Goal: Contribute content: Add original content to the website for others to see

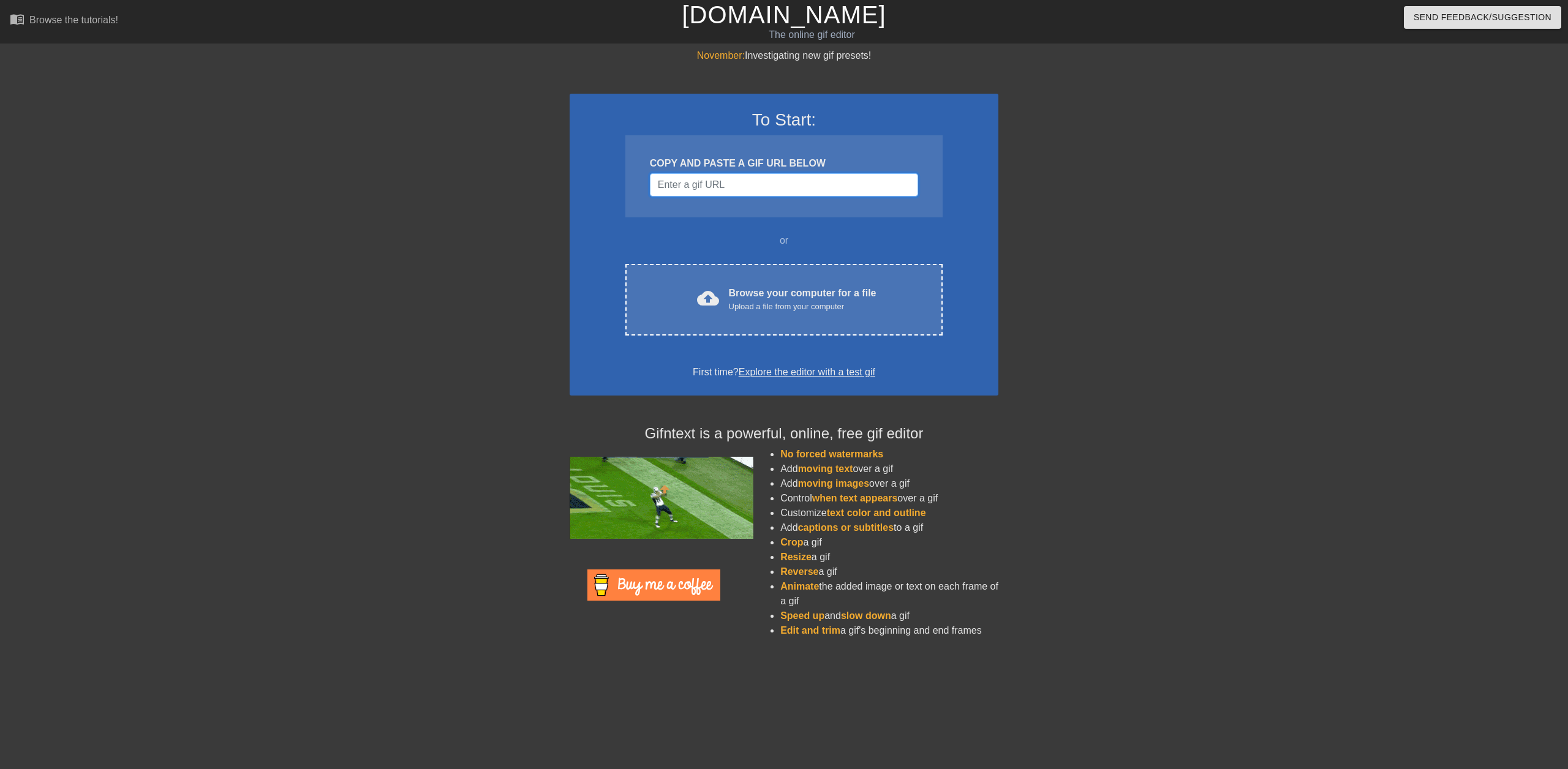
click at [737, 189] on input "Username" at bounding box center [784, 185] width 268 height 24
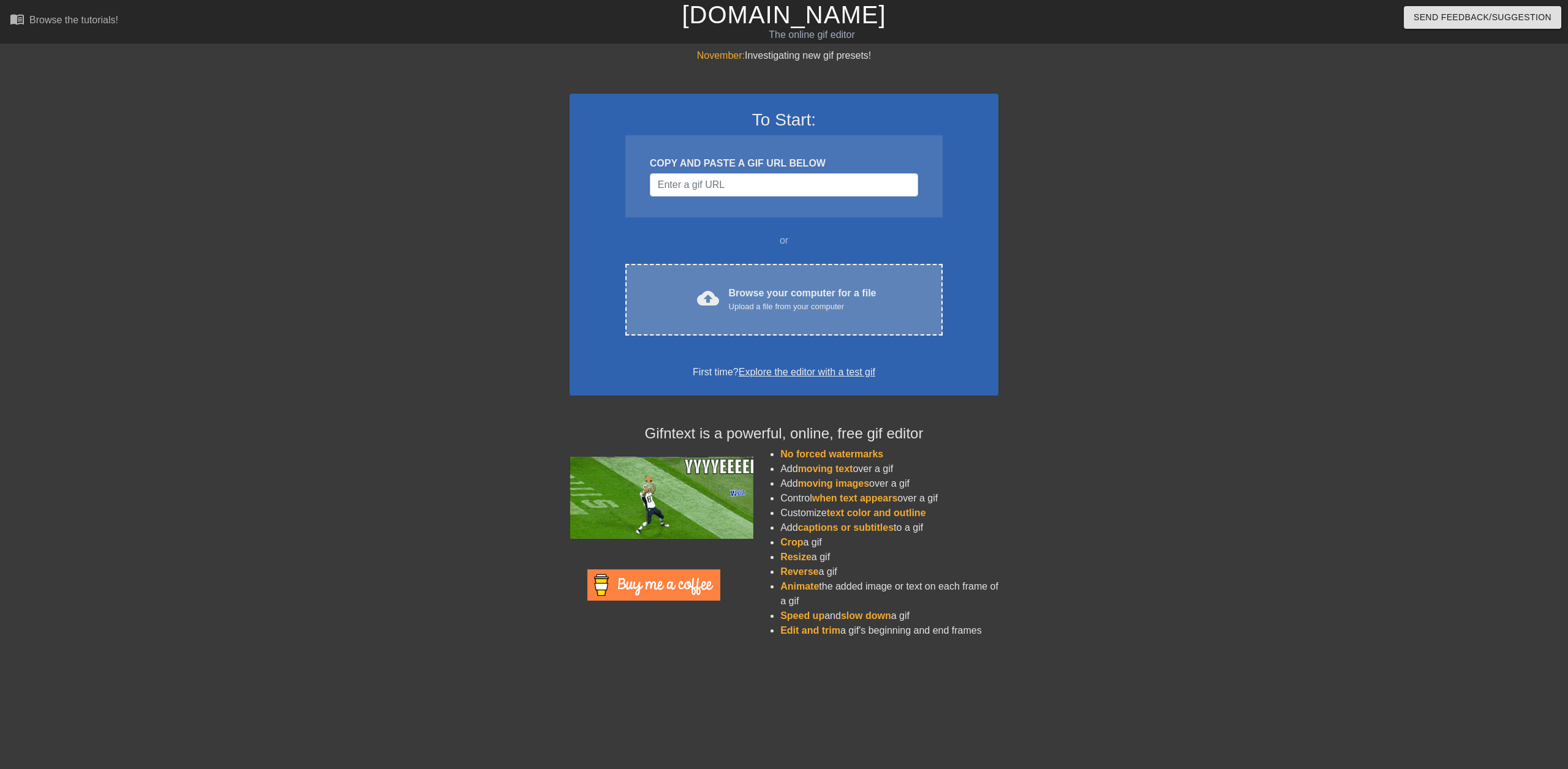
click at [766, 287] on div "Browse your computer for a file Upload a file from your computer" at bounding box center [802, 299] width 147 height 27
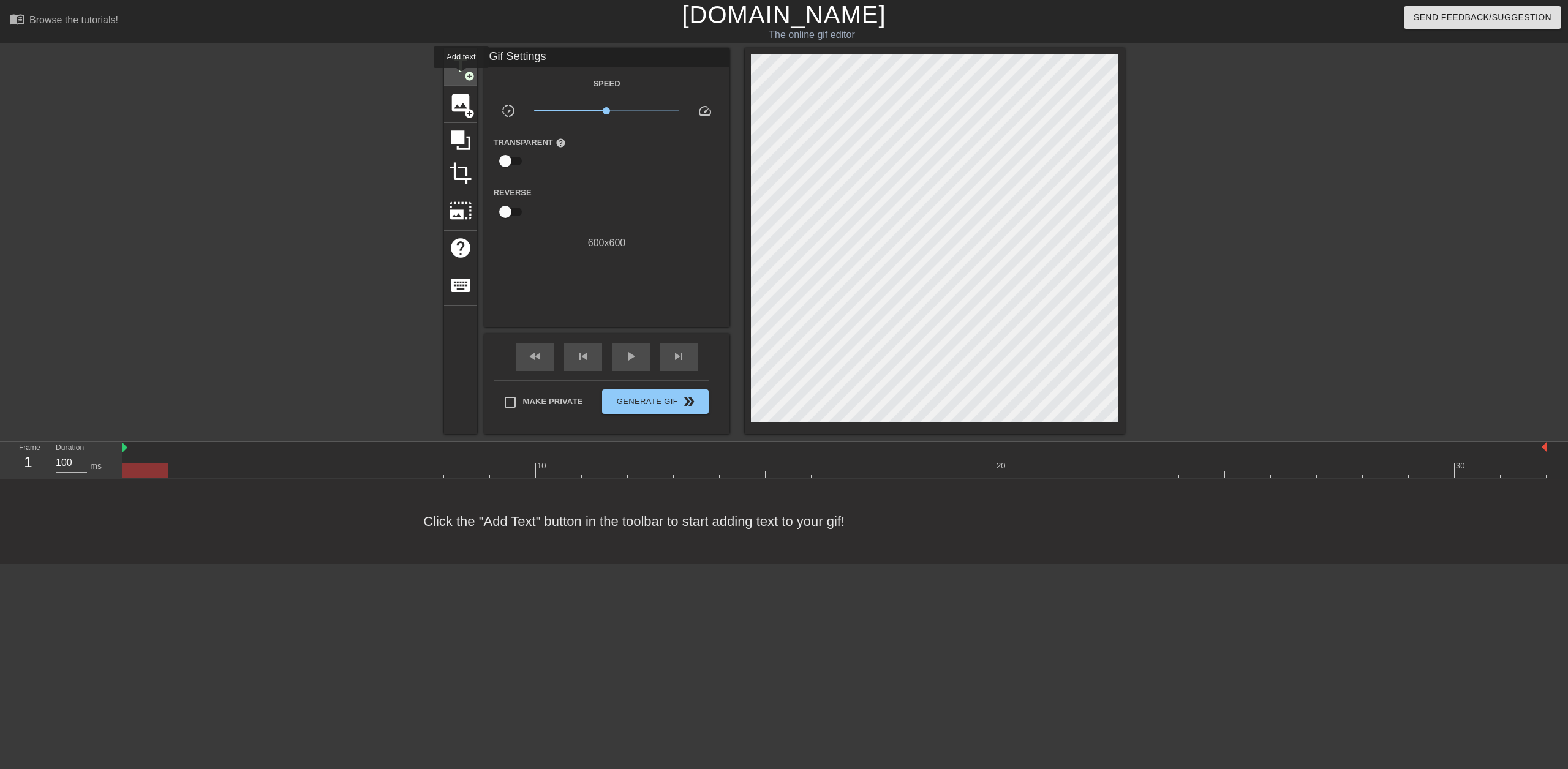
click at [462, 76] on span "title" at bounding box center [461, 65] width 24 height 24
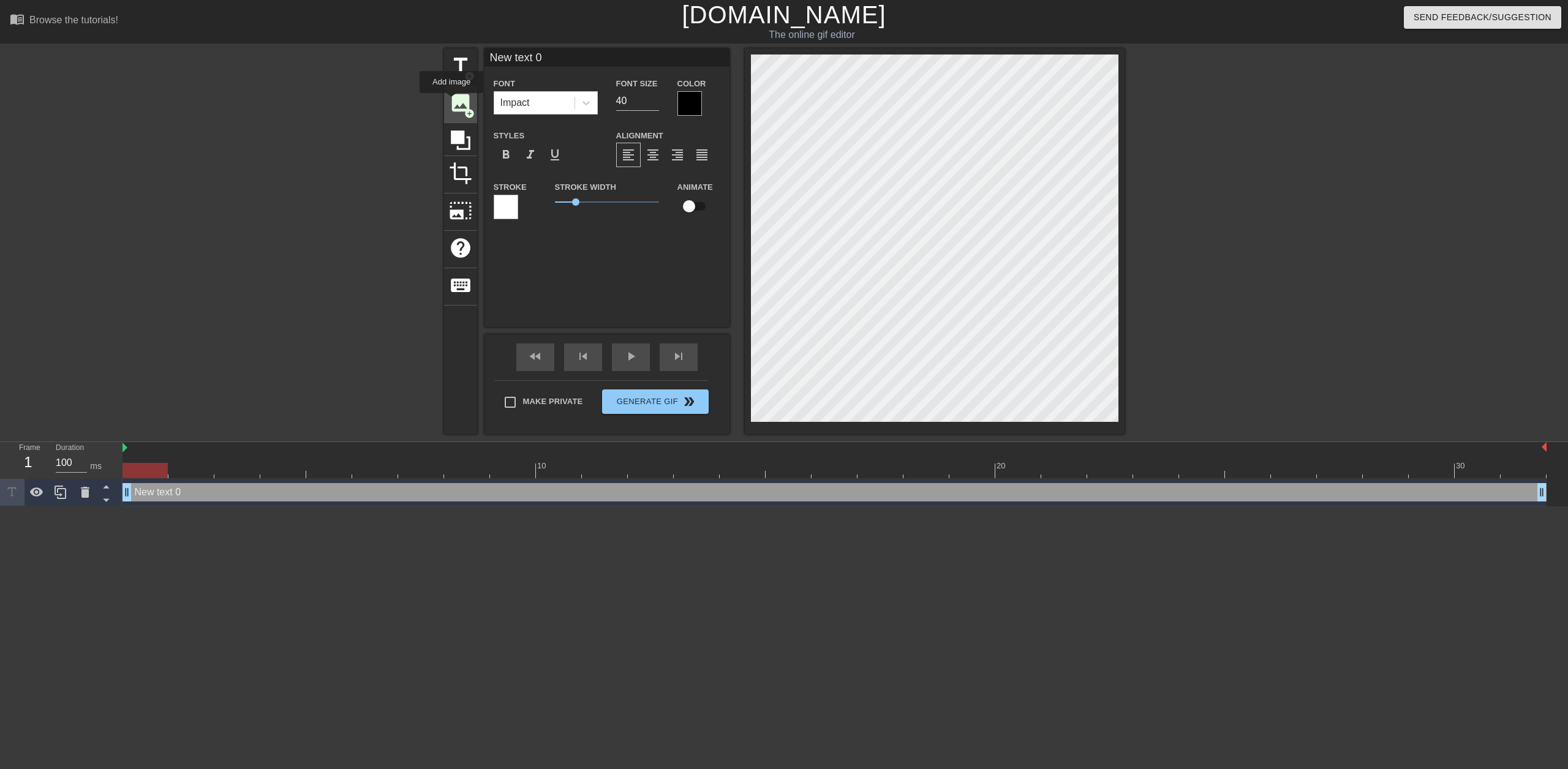
click at [452, 102] on span "image" at bounding box center [461, 103] width 24 height 24
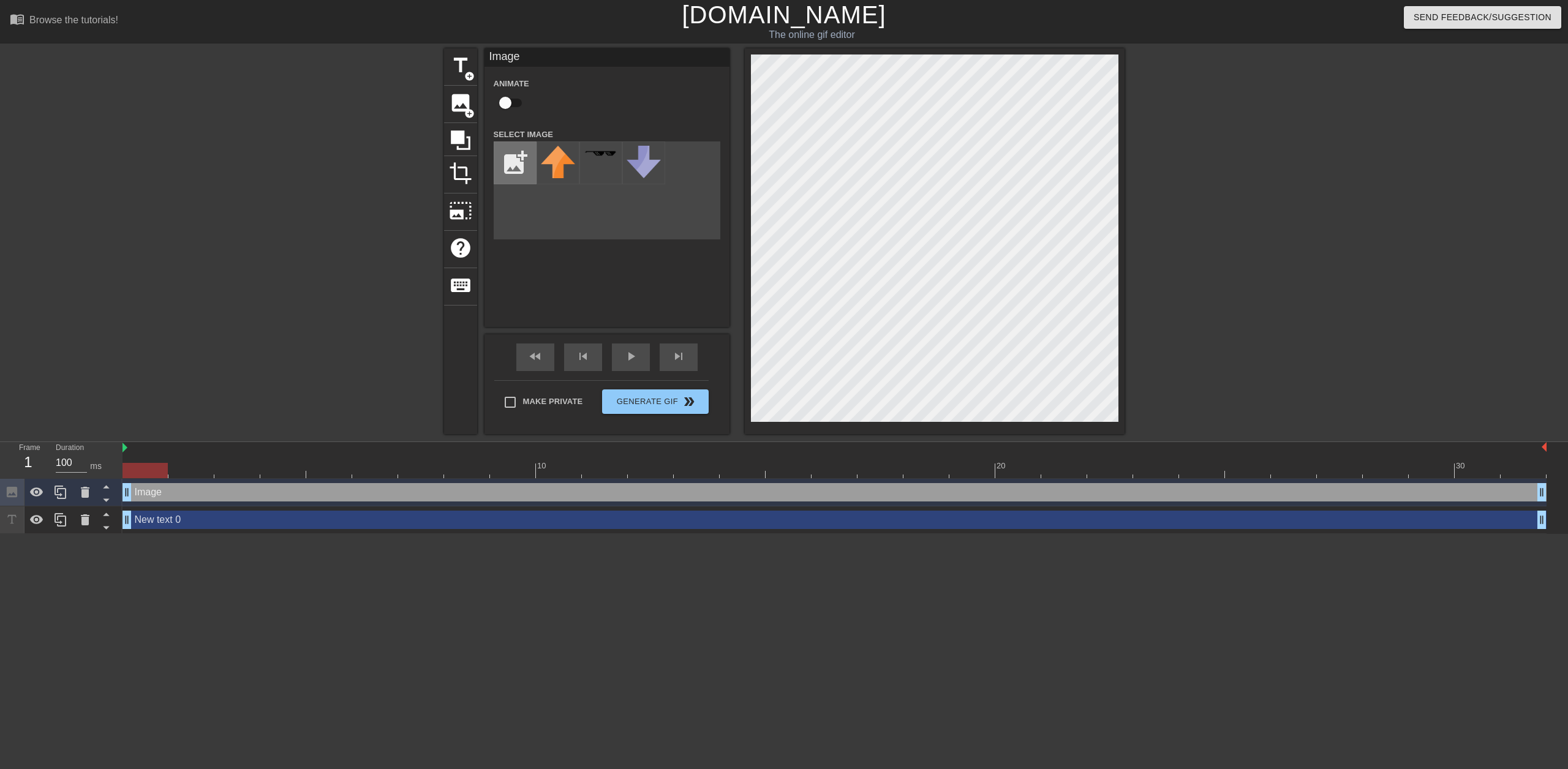
click at [513, 161] on input "file" at bounding box center [515, 163] width 42 height 42
type input "C:\fakepath\Blobface-AcridRegenFix-2.0.5.png.256x256_q95.png"
click at [550, 167] on img at bounding box center [558, 162] width 34 height 34
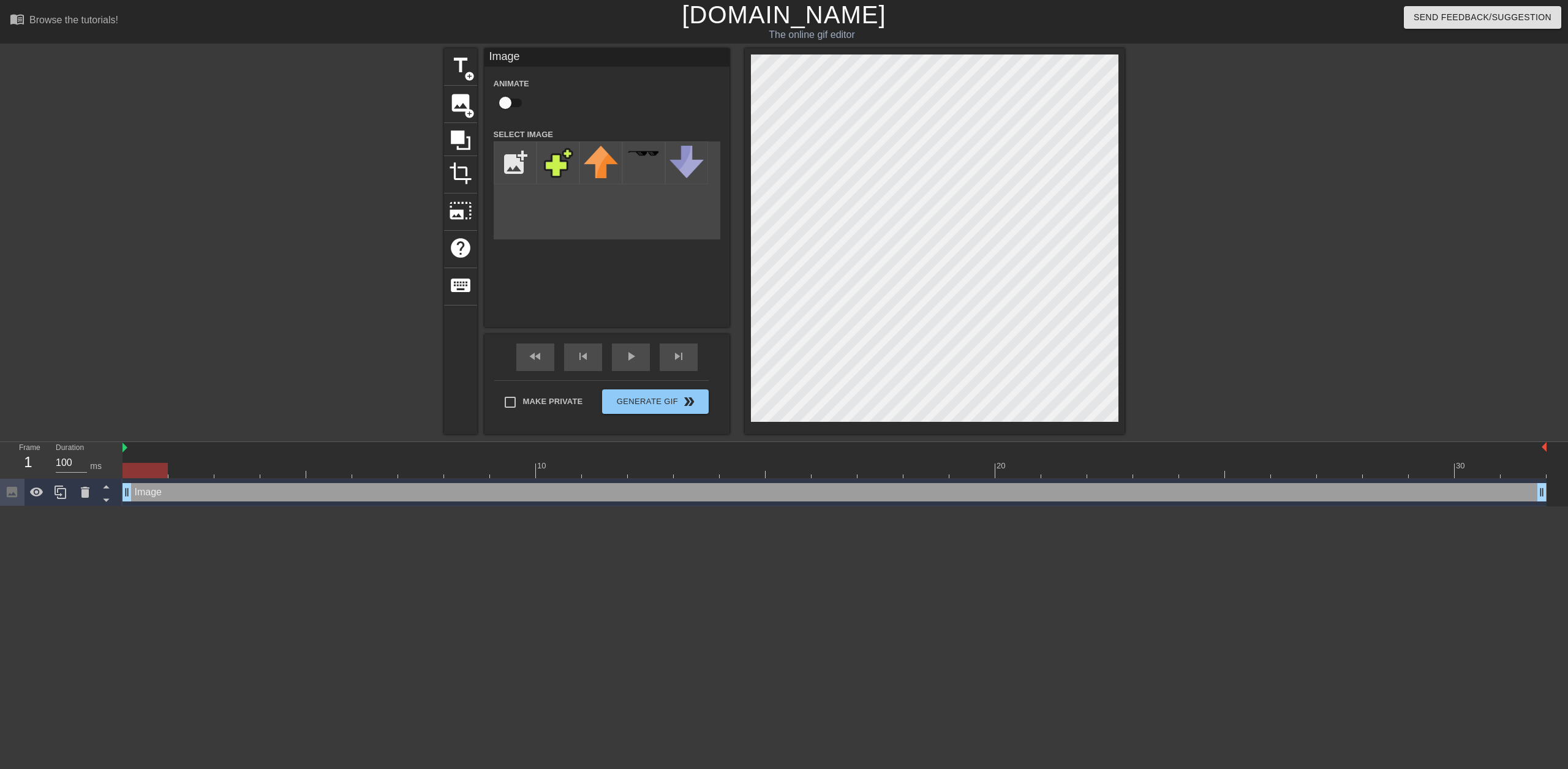
drag, startPoint x: 137, startPoint y: 471, endPoint x: 109, endPoint y: 476, distance: 28.4
click at [109, 476] on div "Frame 1 Duration 100 ms 10 20 30 Image drag_handle drag_handle" at bounding box center [784, 475] width 1568 height 64
drag, startPoint x: 127, startPoint y: 494, endPoint x: 182, endPoint y: 497, distance: 55.1
click at [184, 472] on div at bounding box center [191, 471] width 45 height 15
drag, startPoint x: 177, startPoint y: 494, endPoint x: 329, endPoint y: 498, distance: 152.1
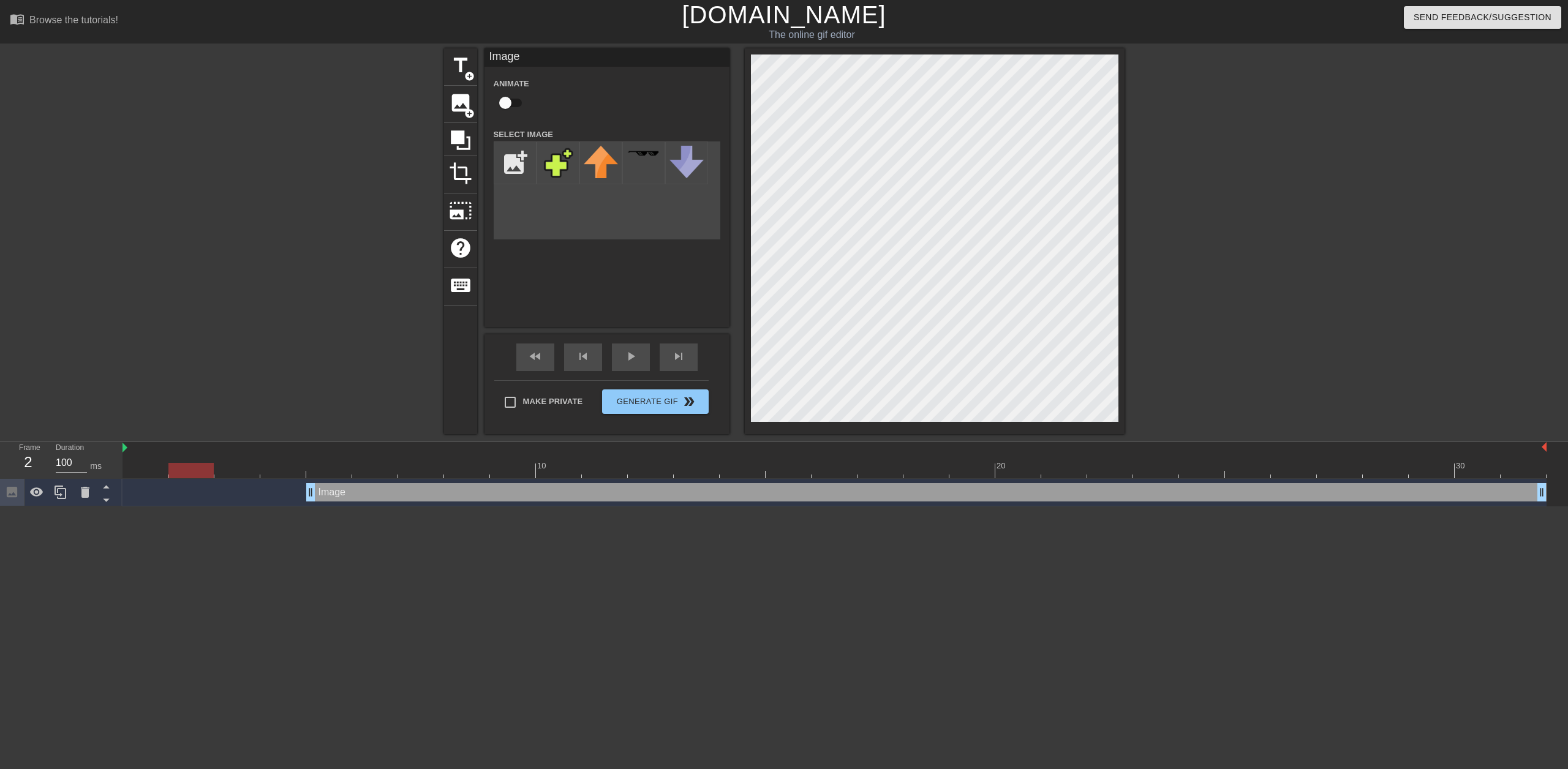
drag, startPoint x: 319, startPoint y: 464, endPoint x: 180, endPoint y: 459, distance: 139.1
click at [180, 459] on div "10 20 30" at bounding box center [835, 460] width 1425 height 36
drag, startPoint x: 312, startPoint y: 492, endPoint x: 207, endPoint y: 493, distance: 105.0
click at [207, 493] on div "Image drag_handle drag_handle" at bounding box center [835, 492] width 1425 height 18
drag, startPoint x: 254, startPoint y: 467, endPoint x: 199, endPoint y: 468, distance: 55.0
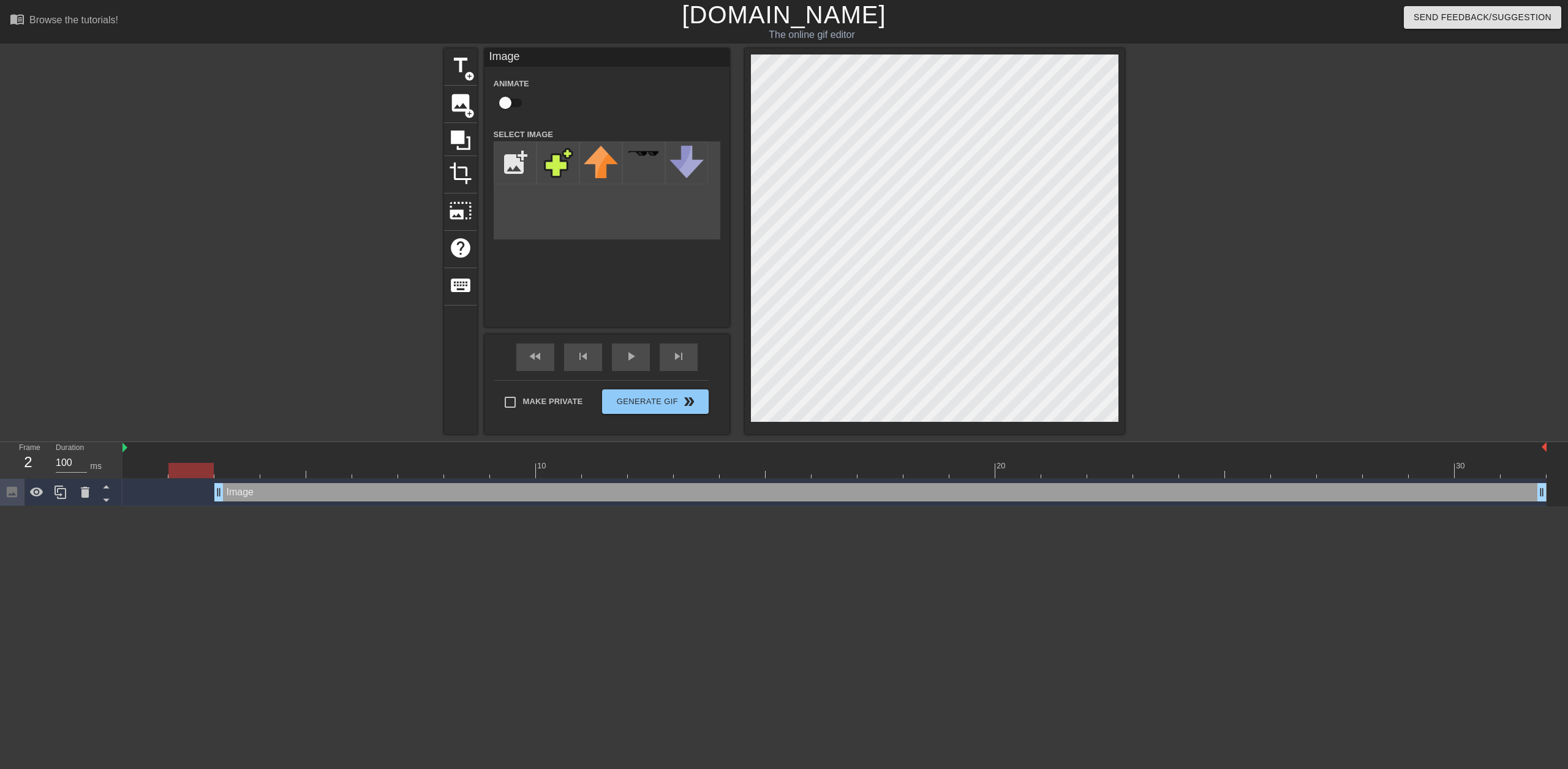
click at [199, 468] on div at bounding box center [191, 471] width 45 height 15
drag, startPoint x: 217, startPoint y: 494, endPoint x: 179, endPoint y: 492, distance: 38.1
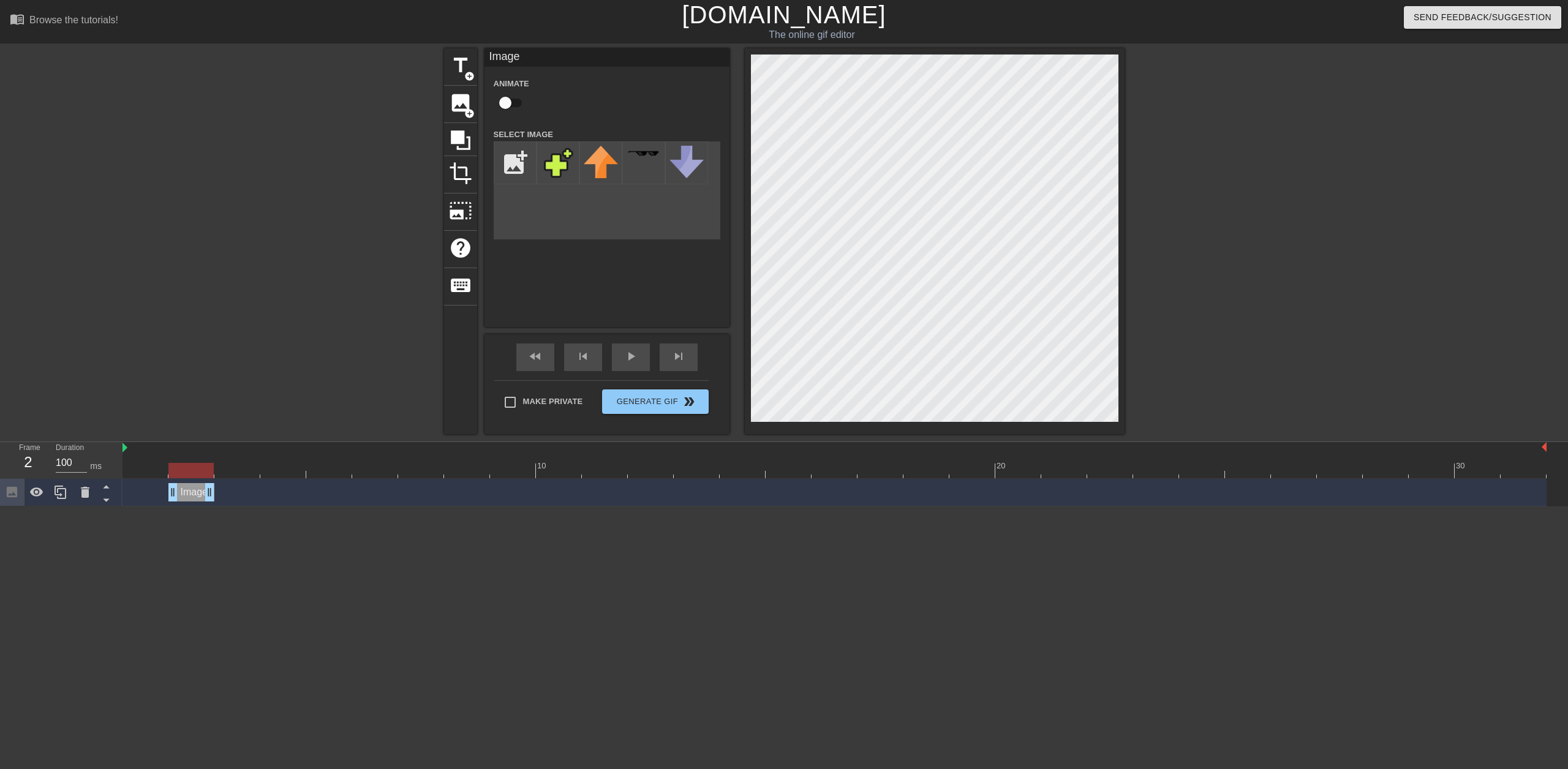
drag, startPoint x: 1543, startPoint y: 496, endPoint x: 229, endPoint y: 507, distance: 1314.0
click at [229, 507] on html "menu_book Browse the tutorials! [DOMAIN_NAME] The online gif editor Send Feedba…" at bounding box center [784, 253] width 1568 height 507
click at [515, 105] on input "checkbox" at bounding box center [505, 103] width 70 height 24
checkbox input "true"
drag, startPoint x: 732, startPoint y: 287, endPoint x: 1195, endPoint y: 362, distance: 469.0
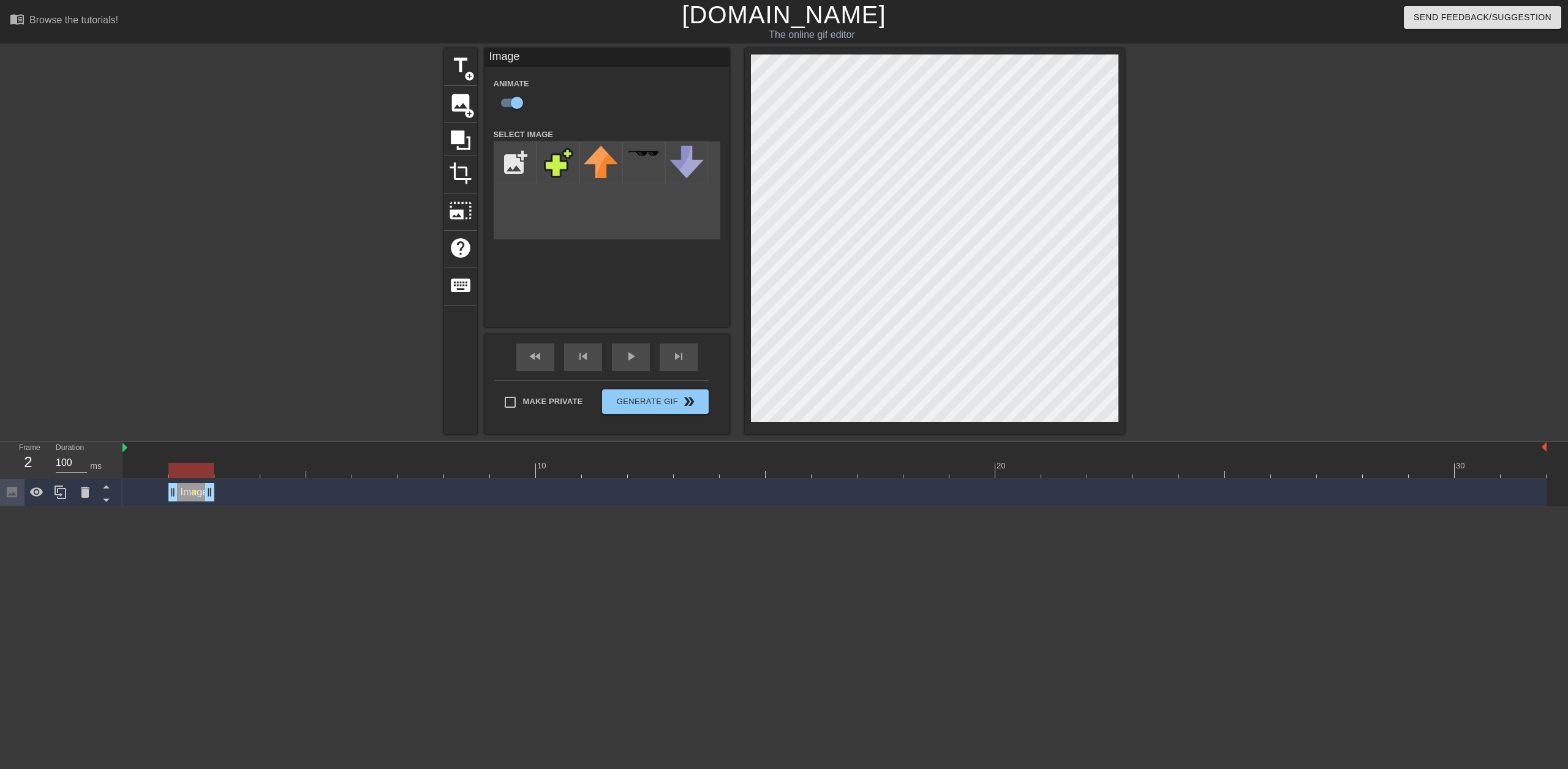
click at [1195, 362] on div at bounding box center [1231, 231] width 184 height 367
